Goal: Check status: Check status

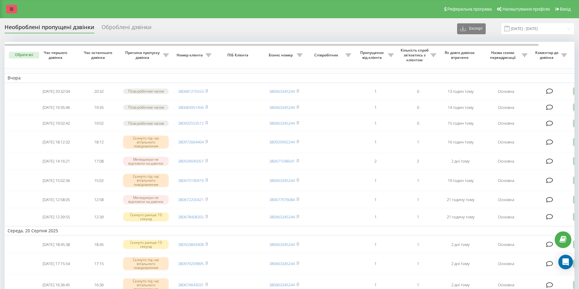
click at [15, 10] on link at bounding box center [11, 9] width 11 height 9
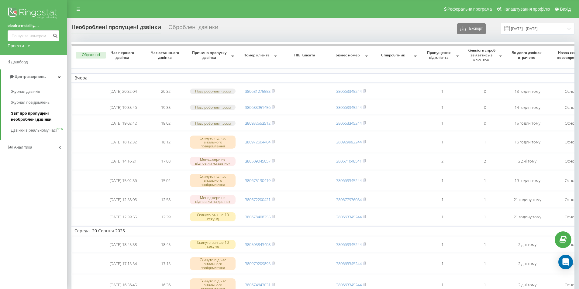
click at [31, 115] on span "Звіт про пропущені необроблені дзвінки" at bounding box center [37, 117] width 53 height 12
